Goal: Check status: Check status

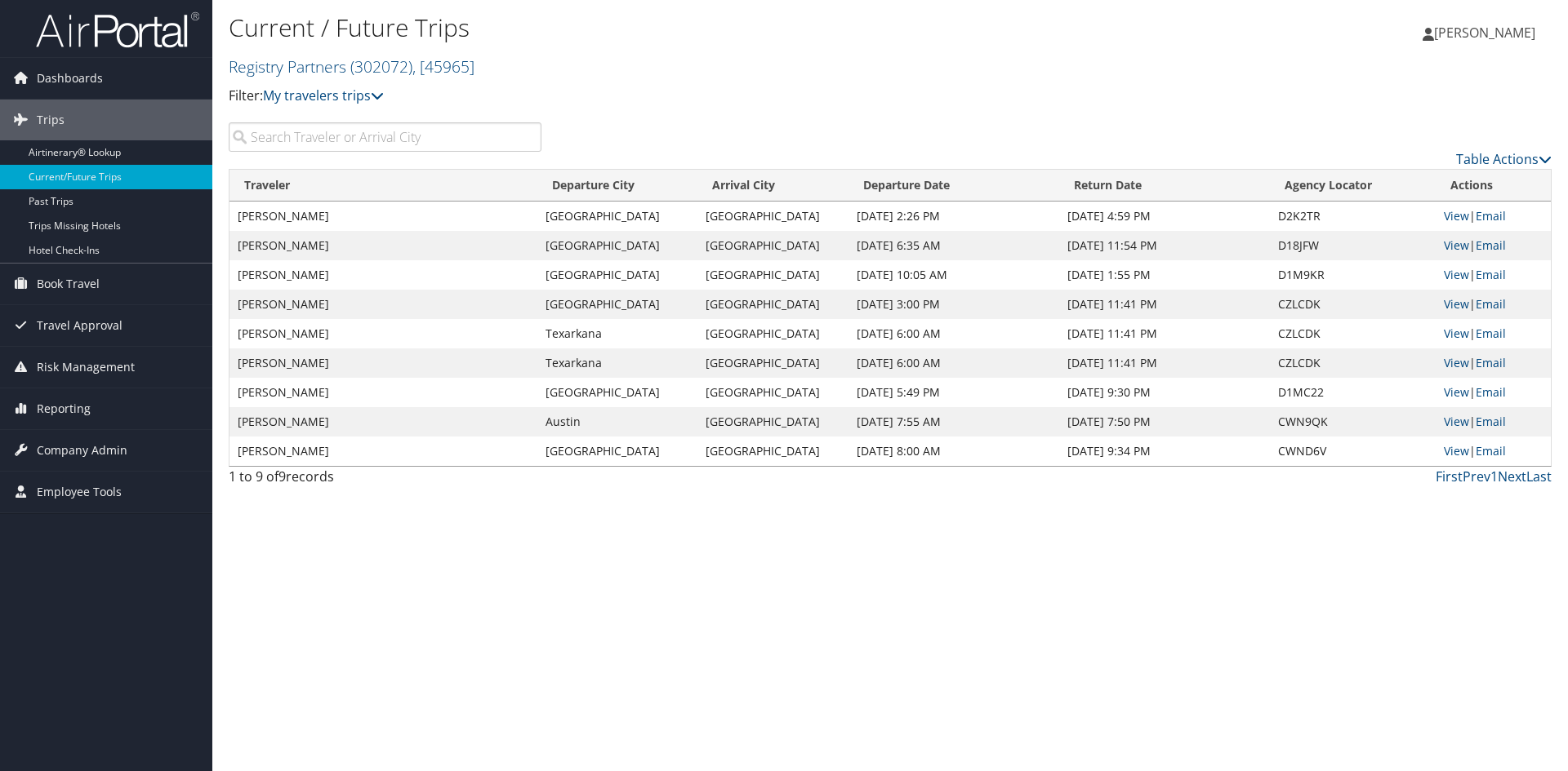
click at [1451, 37] on span "[PERSON_NAME]" at bounding box center [1484, 33] width 101 height 18
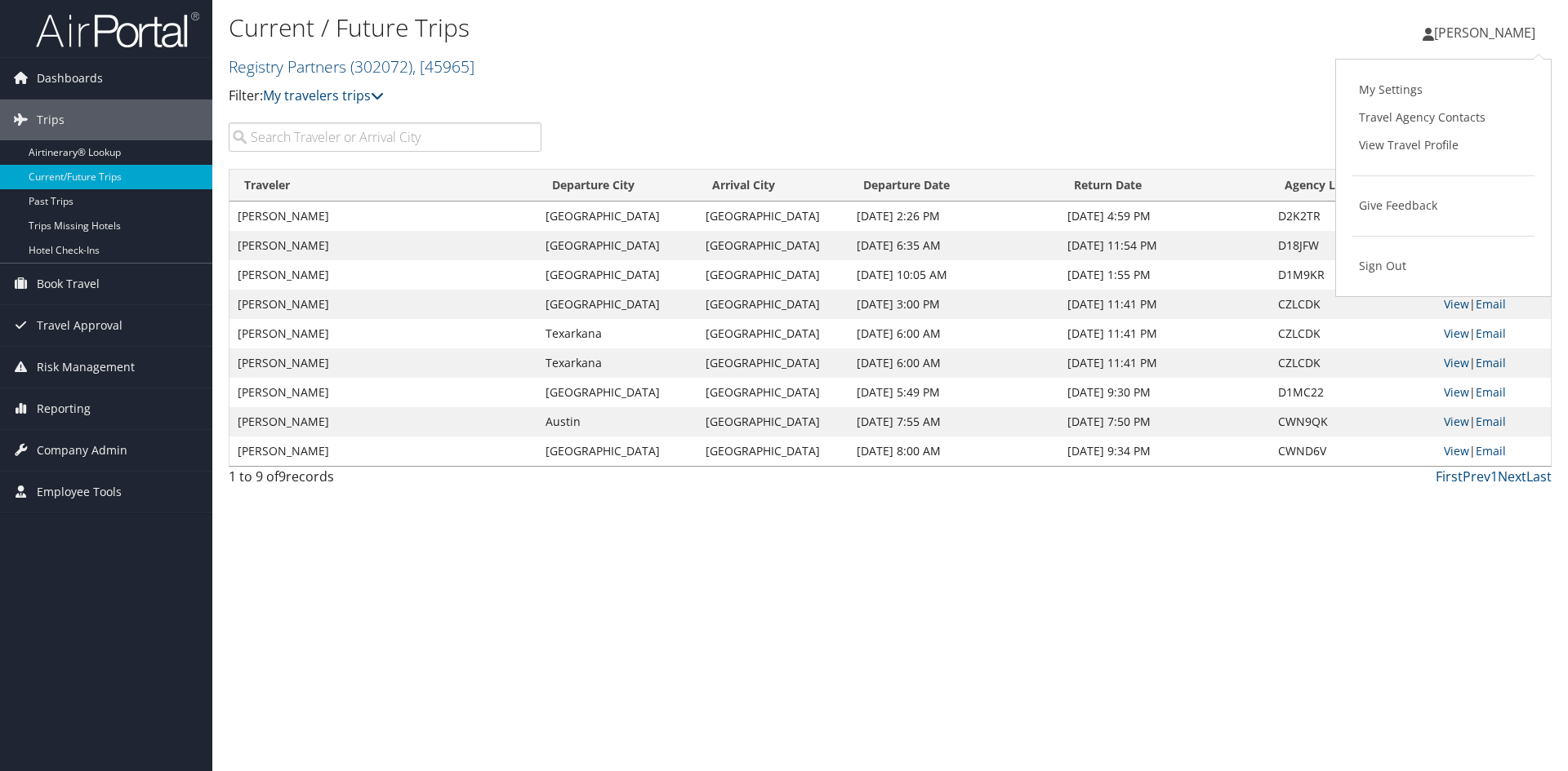
click at [1242, 77] on div "Current / Future Trips Registry Partners ( 302072 ) , [ 45965 ] Registry Partne…" at bounding box center [890, 61] width 1355 height 122
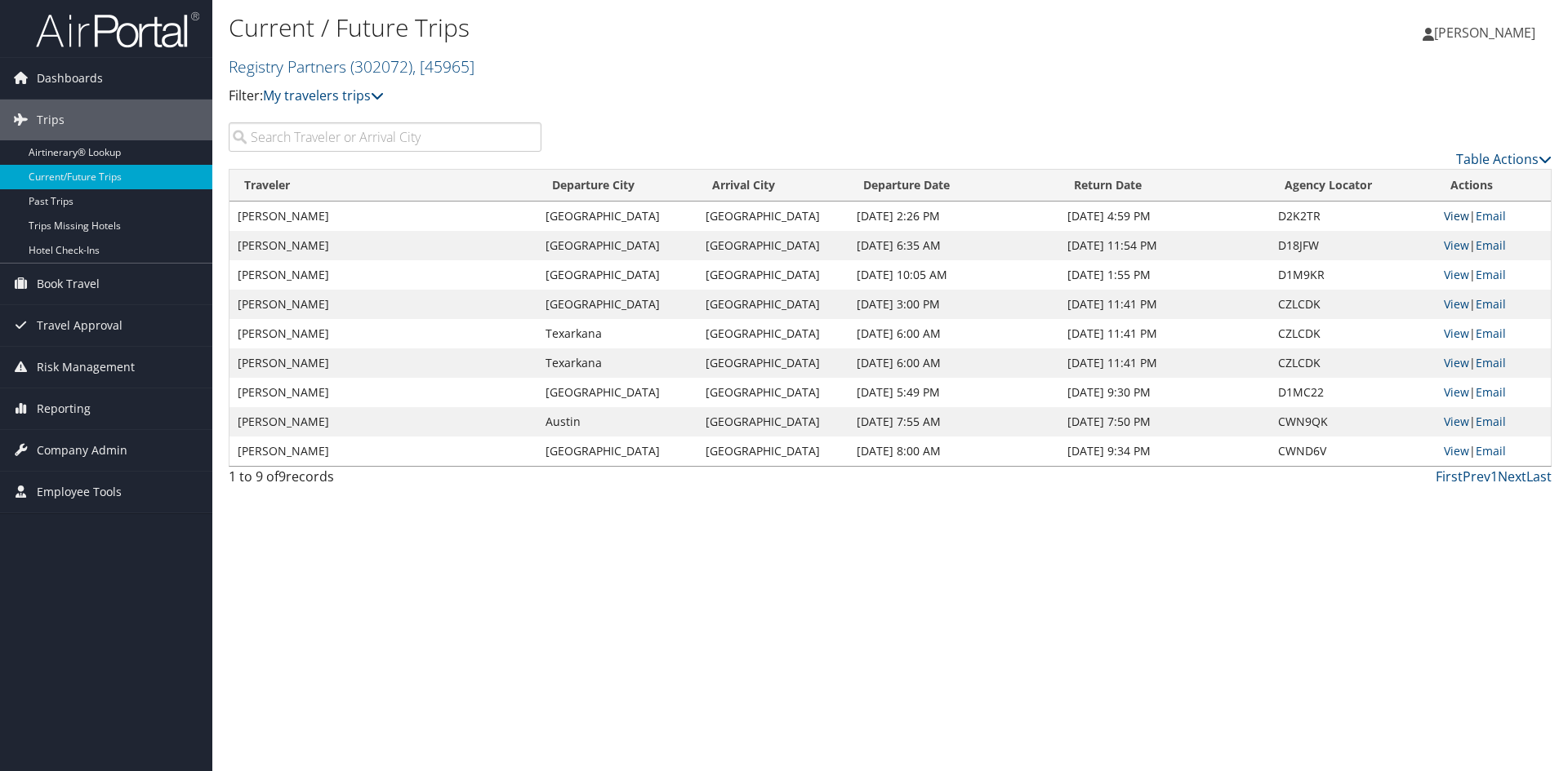
click at [1459, 224] on link "View" at bounding box center [1456, 216] width 25 height 15
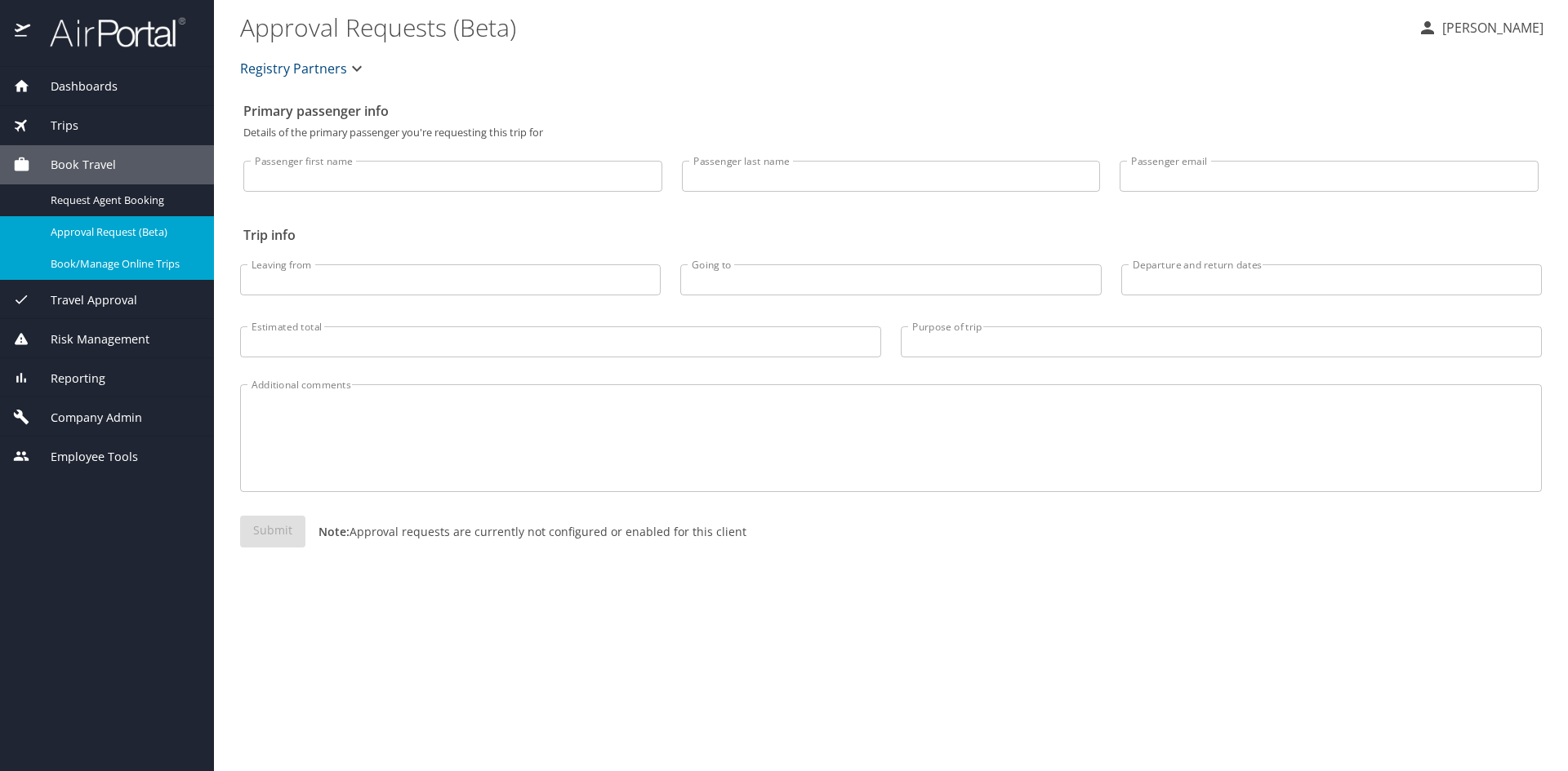
click at [94, 272] on span "Book/Manage Online Trips" at bounding box center [122, 264] width 143 height 15
click at [98, 128] on div "Trips" at bounding box center [107, 125] width 188 height 18
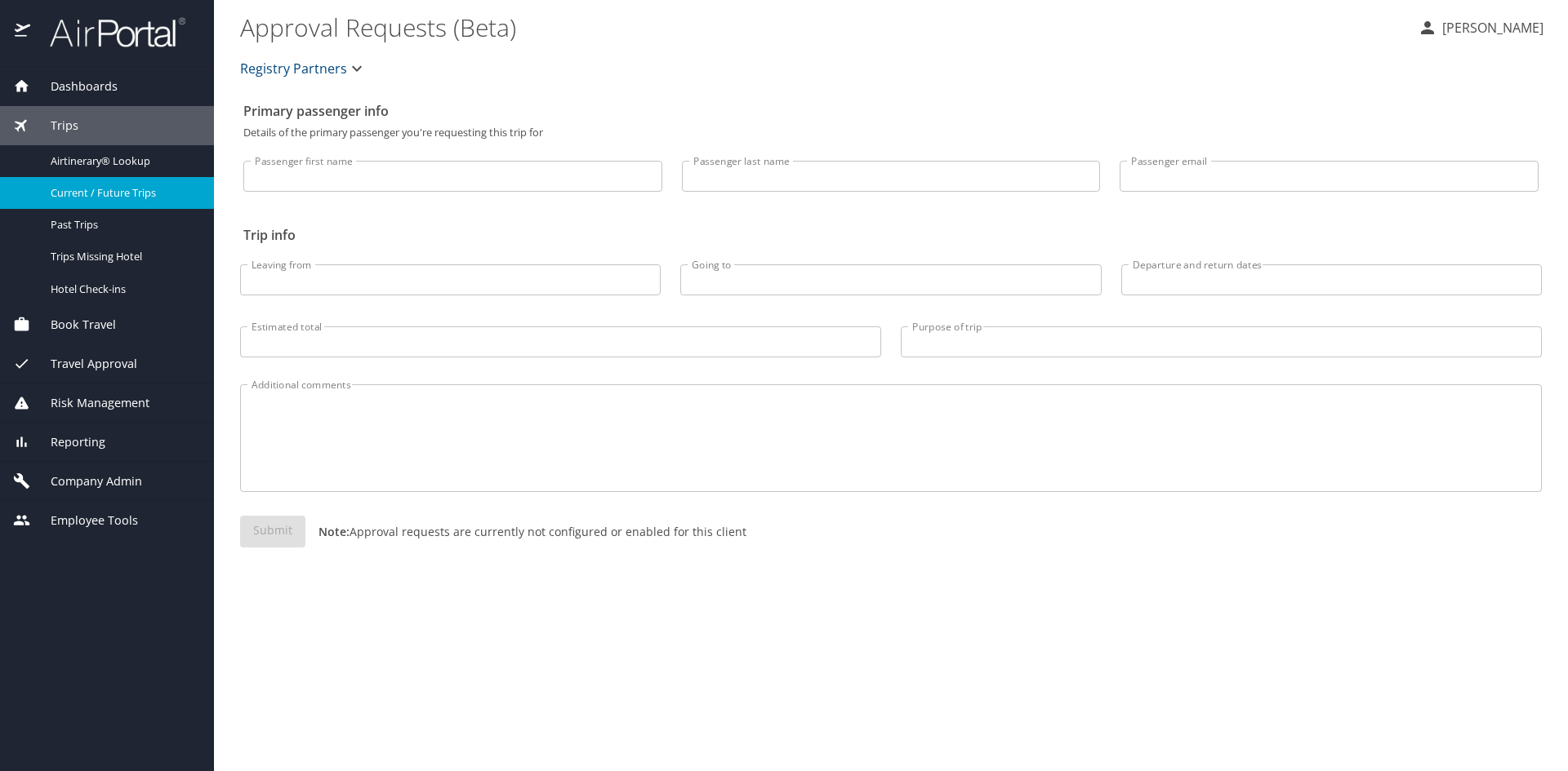
click at [122, 192] on span "Current / Future Trips" at bounding box center [122, 193] width 143 height 15
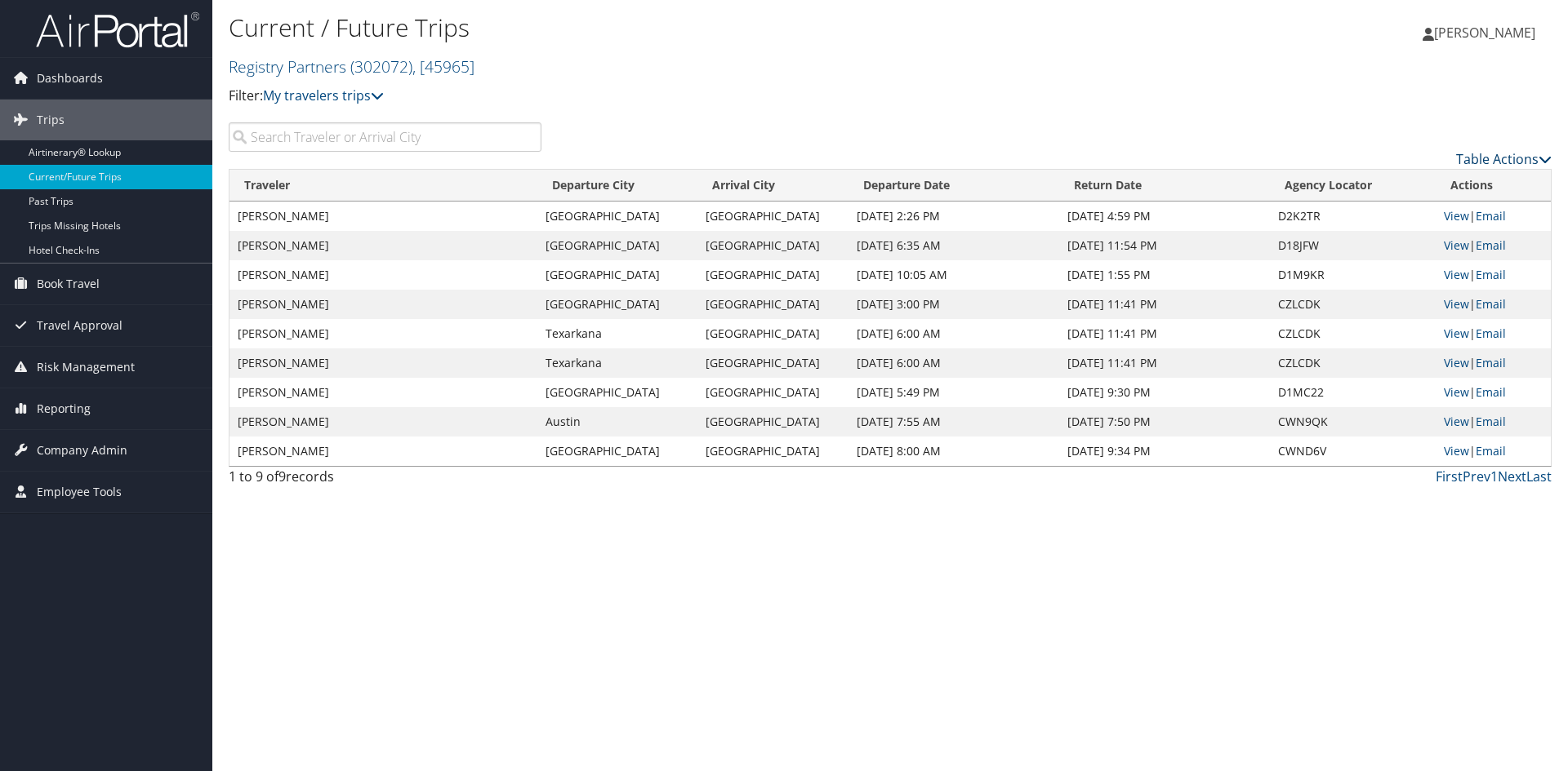
click at [1530, 168] on link "Table Actions" at bounding box center [1504, 159] width 95 height 18
click at [1431, 260] on link "Column Visibility" at bounding box center [1435, 245] width 215 height 28
